Goal: Information Seeking & Learning: Find specific fact

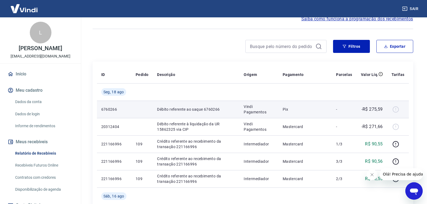
scroll to position [81, 0]
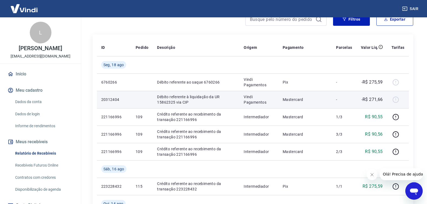
click at [398, 101] on div at bounding box center [398, 99] width 13 height 9
click at [362, 99] on p "-R$ 271,66" at bounding box center [372, 99] width 21 height 7
drag, startPoint x: 361, startPoint y: 99, endPoint x: 333, endPoint y: 99, distance: 27.4
click at [337, 99] on td "-" at bounding box center [344, 99] width 25 height 17
click at [329, 99] on td "Mastercard" at bounding box center [305, 99] width 54 height 17
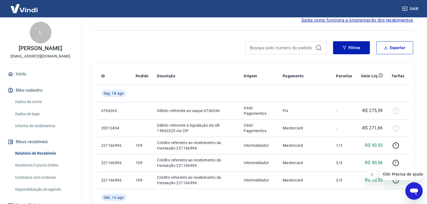
scroll to position [27, 0]
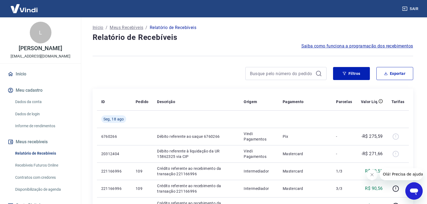
click at [47, 166] on link "Recebíveis Futuros Online" at bounding box center [43, 165] width 61 height 11
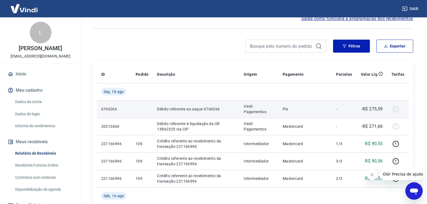
scroll to position [54, 0]
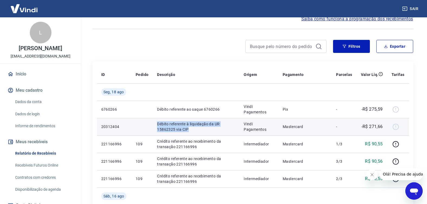
drag, startPoint x: 159, startPoint y: 122, endPoint x: 221, endPoint y: 129, distance: 62.7
click at [221, 129] on p "Débito referente à liquidação da UR 15862325 via CIP" at bounding box center [196, 126] width 78 height 11
copy p "Débito referente à liquidação da UR 15862325 via CIP"
drag, startPoint x: 370, startPoint y: 127, endPoint x: 385, endPoint y: 127, distance: 14.9
click at [385, 127] on td "-R$ 271,66" at bounding box center [372, 126] width 31 height 17
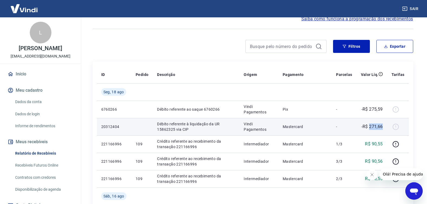
copy p "271,66"
click at [335, 122] on td "-" at bounding box center [344, 126] width 25 height 17
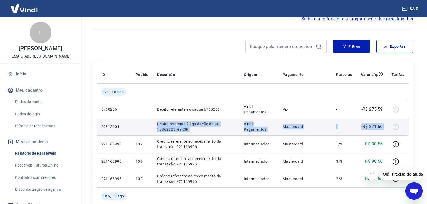
drag, startPoint x: 388, startPoint y: 125, endPoint x: 134, endPoint y: 125, distance: 254.1
click at [134, 125] on tr "20312404 Débito referente à liquidação da UR 15862325 via CIP Vindi Pagamentos …" at bounding box center [253, 126] width 312 height 17
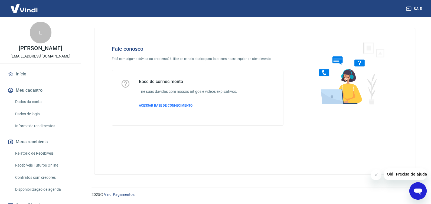
click at [166, 106] on span "ACESSAR BASE DE CONHECIMENTO" at bounding box center [166, 105] width 54 height 4
click at [22, 74] on link "Início" at bounding box center [41, 74] width 68 height 12
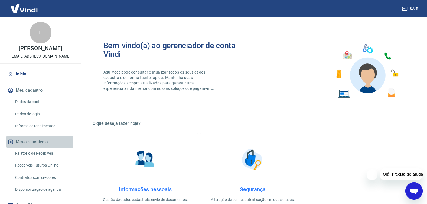
click at [40, 141] on button "Meus recebíveis" at bounding box center [41, 142] width 68 height 12
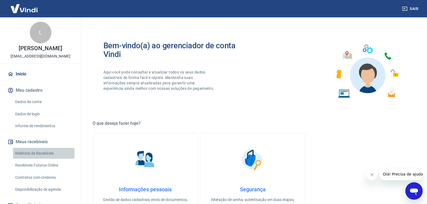
click at [46, 153] on link "Relatório de Recebíveis" at bounding box center [43, 153] width 61 height 11
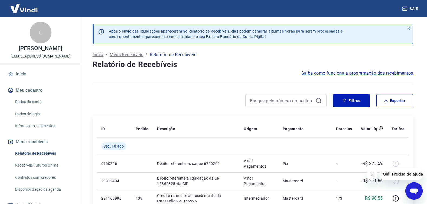
scroll to position [81, 0]
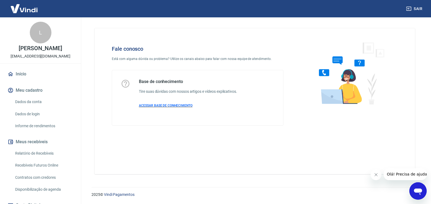
click at [182, 105] on span "ACESSAR BASE DE CONHECIMENTO" at bounding box center [166, 105] width 54 height 4
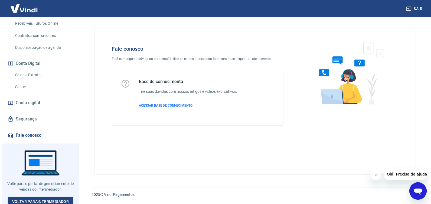
scroll to position [145, 0]
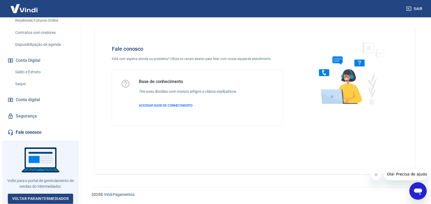
click at [43, 131] on link "Fale conosco" at bounding box center [41, 132] width 68 height 12
click at [49, 196] on link "Voltar para Intermediador" at bounding box center [41, 198] width 66 height 10
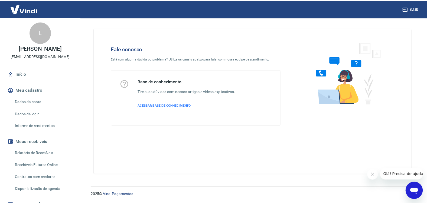
scroll to position [27, 0]
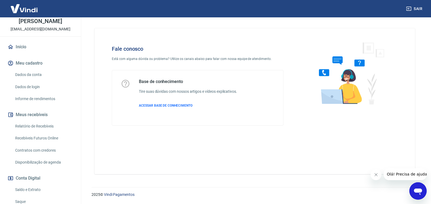
click at [38, 126] on link "Relatório de Recebíveis" at bounding box center [43, 126] width 61 height 11
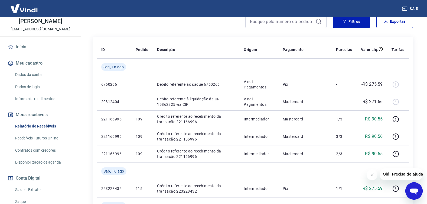
scroll to position [81, 0]
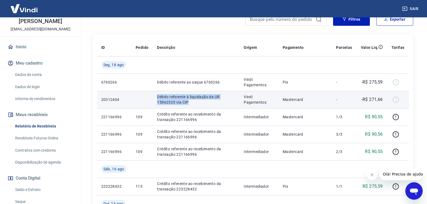
drag, startPoint x: 158, startPoint y: 96, endPoint x: 220, endPoint y: 101, distance: 62.5
click at [220, 101] on td "Débito referente à liquidação da UR 15862325 via CIP" at bounding box center [196, 99] width 87 height 17
copy p "Débito referente à liquidação da UR 15862325 via CIP"
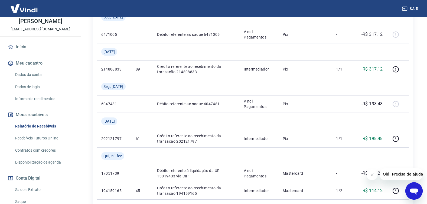
scroll to position [488, 0]
